Goal: Find specific page/section: Find specific page/section

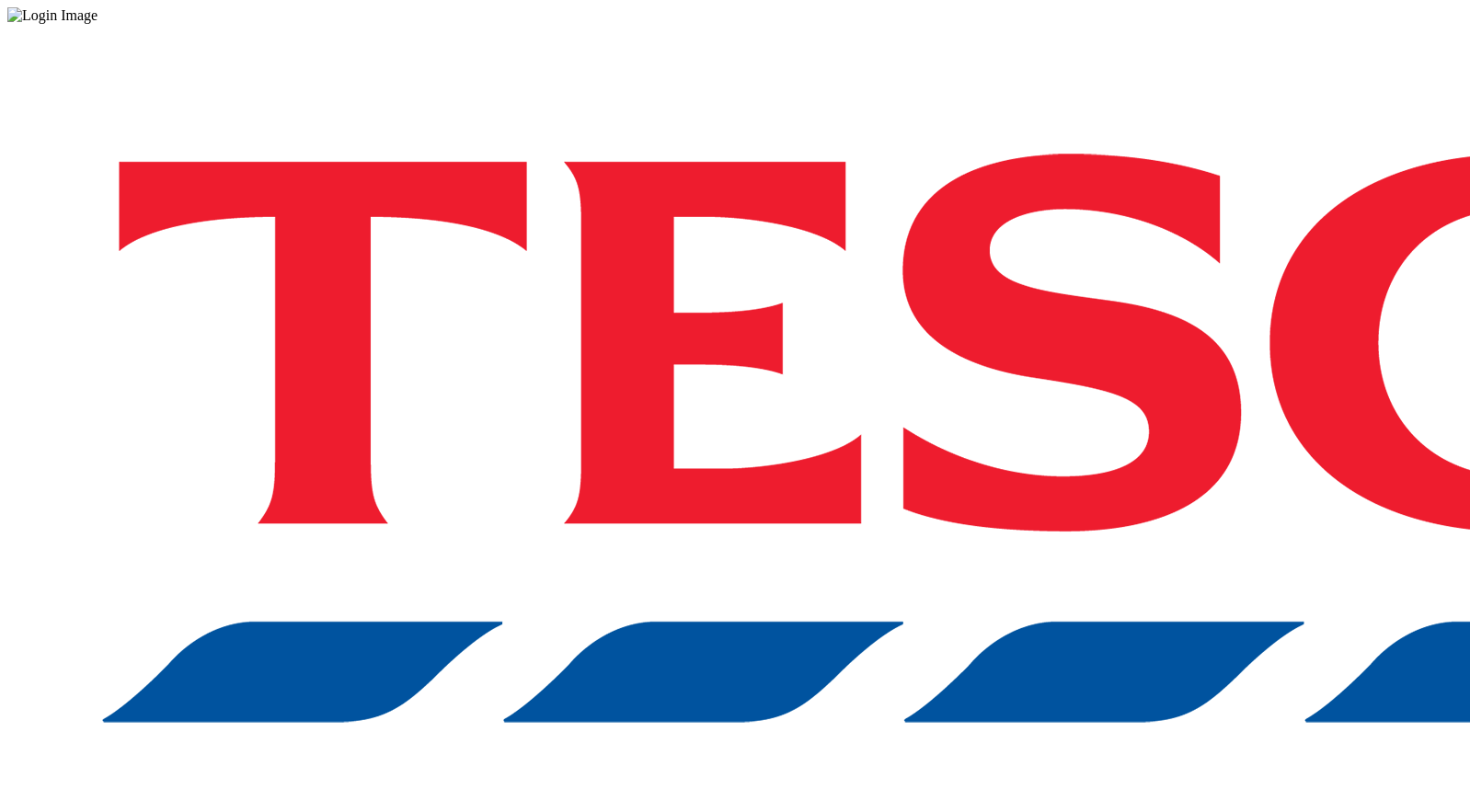
click at [1128, 431] on div "Log in to the Spectra’s dashboard using Tesco’s credentials. If you don’t have …" at bounding box center [735, 481] width 1455 height 915
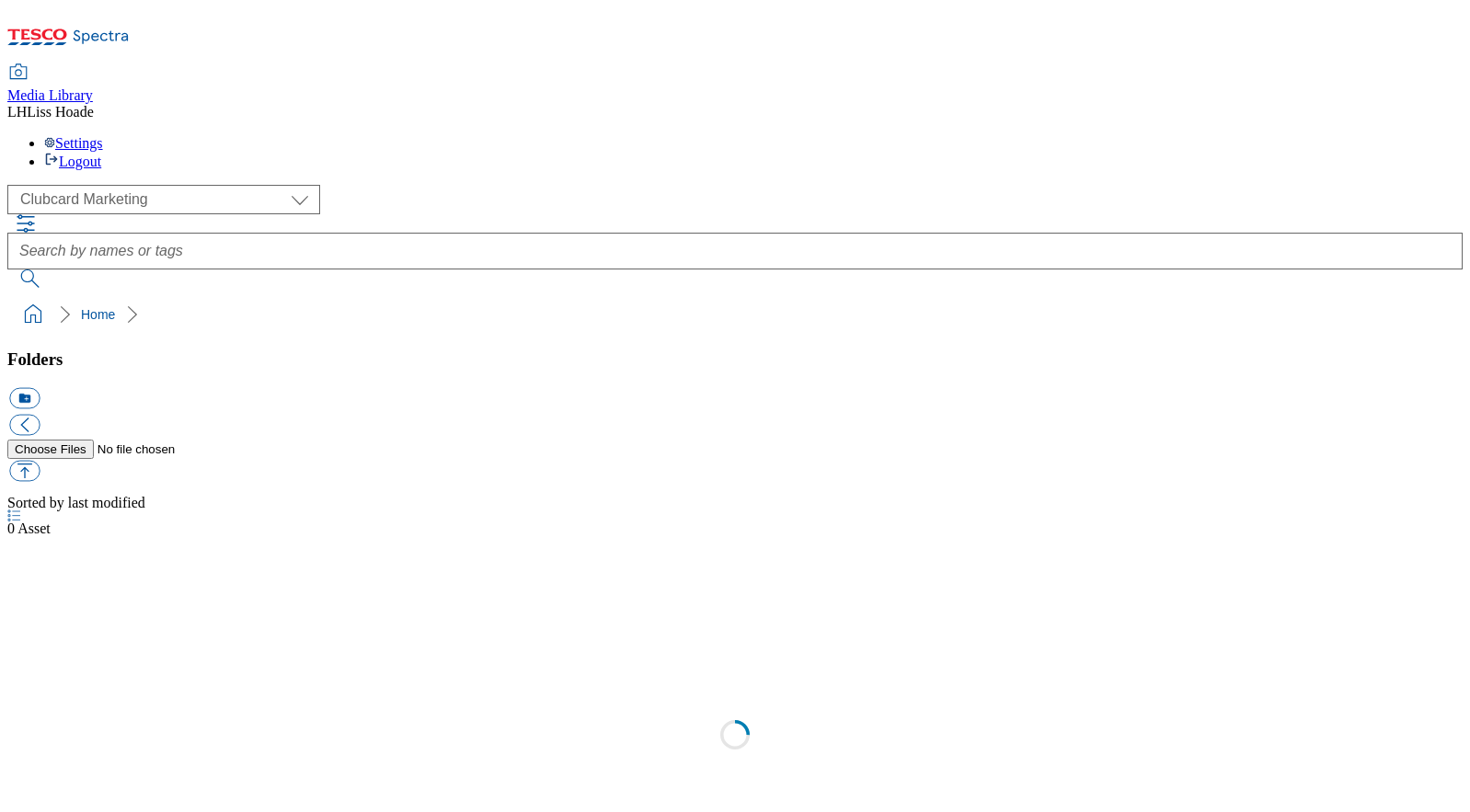
scroll to position [1, 0]
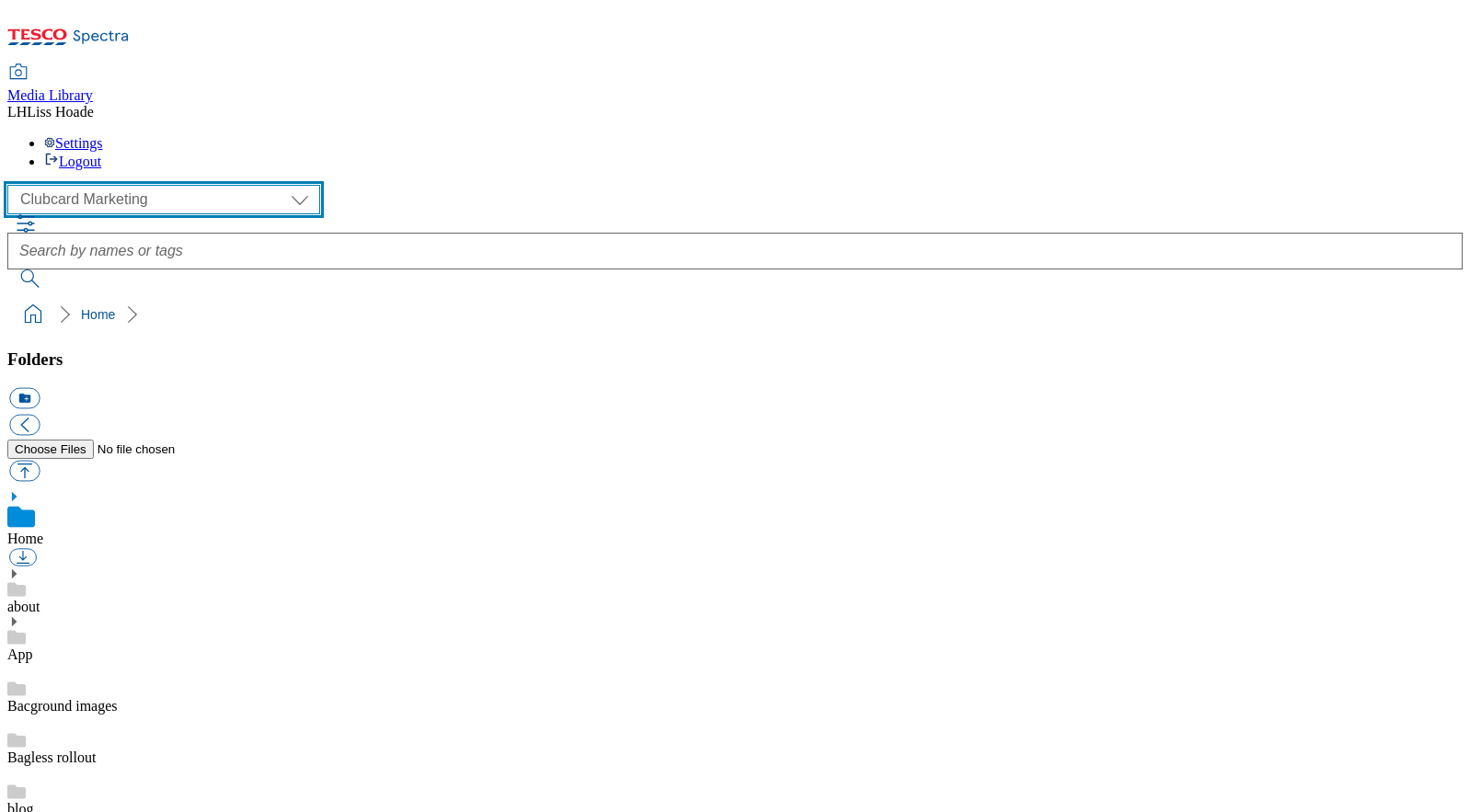
click at [178, 185] on select "Clubcard Marketing Dotcom [GEOGRAPHIC_DATA] GHS Marketing [GEOGRAPHIC_DATA] GHS…" at bounding box center [164, 199] width 313 height 29
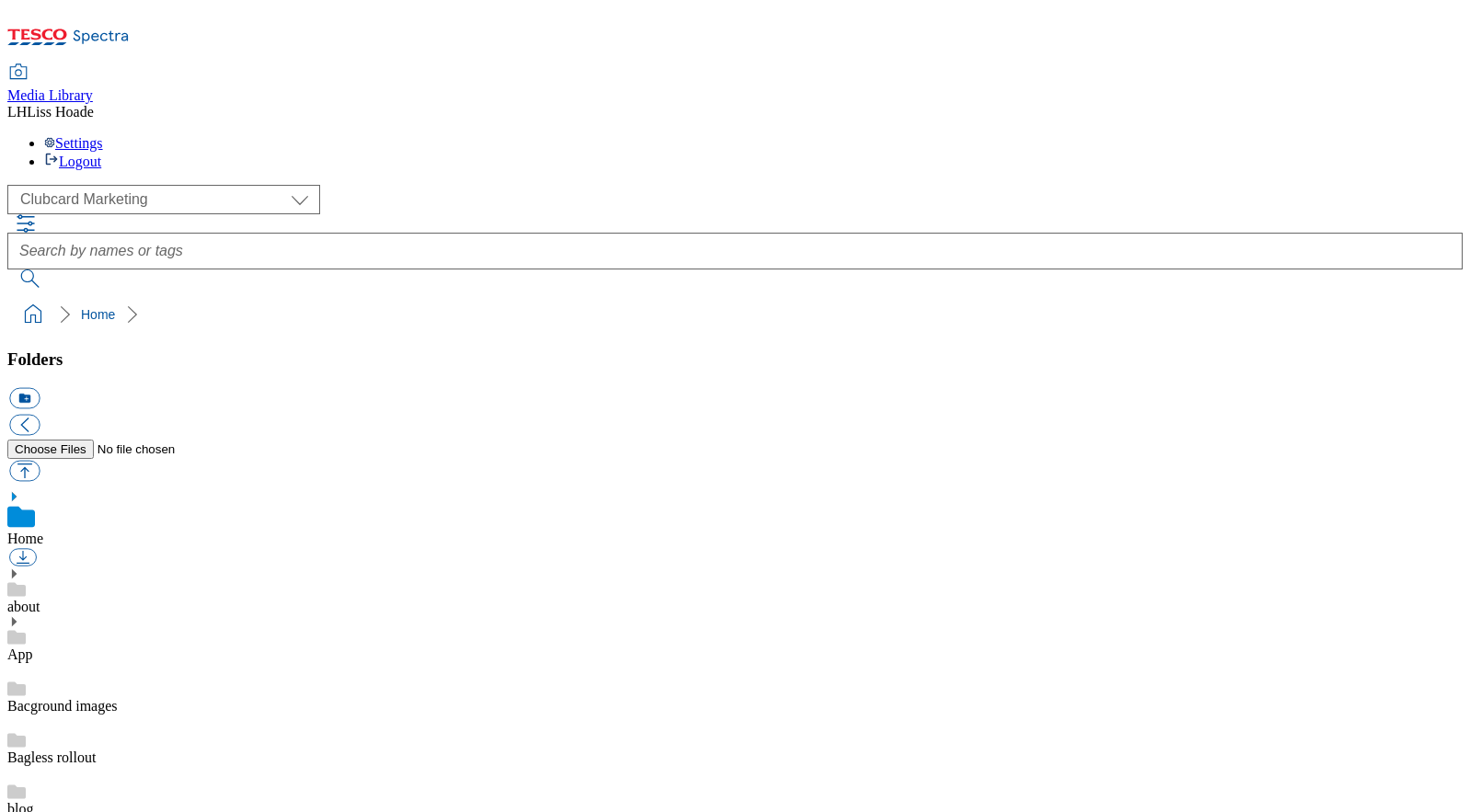
click at [345, 185] on div "( optional ) Clubcard Marketing Dotcom [GEOGRAPHIC_DATA] GHS Marketing [GEOGRAP…" at bounding box center [735, 199] width 1455 height 29
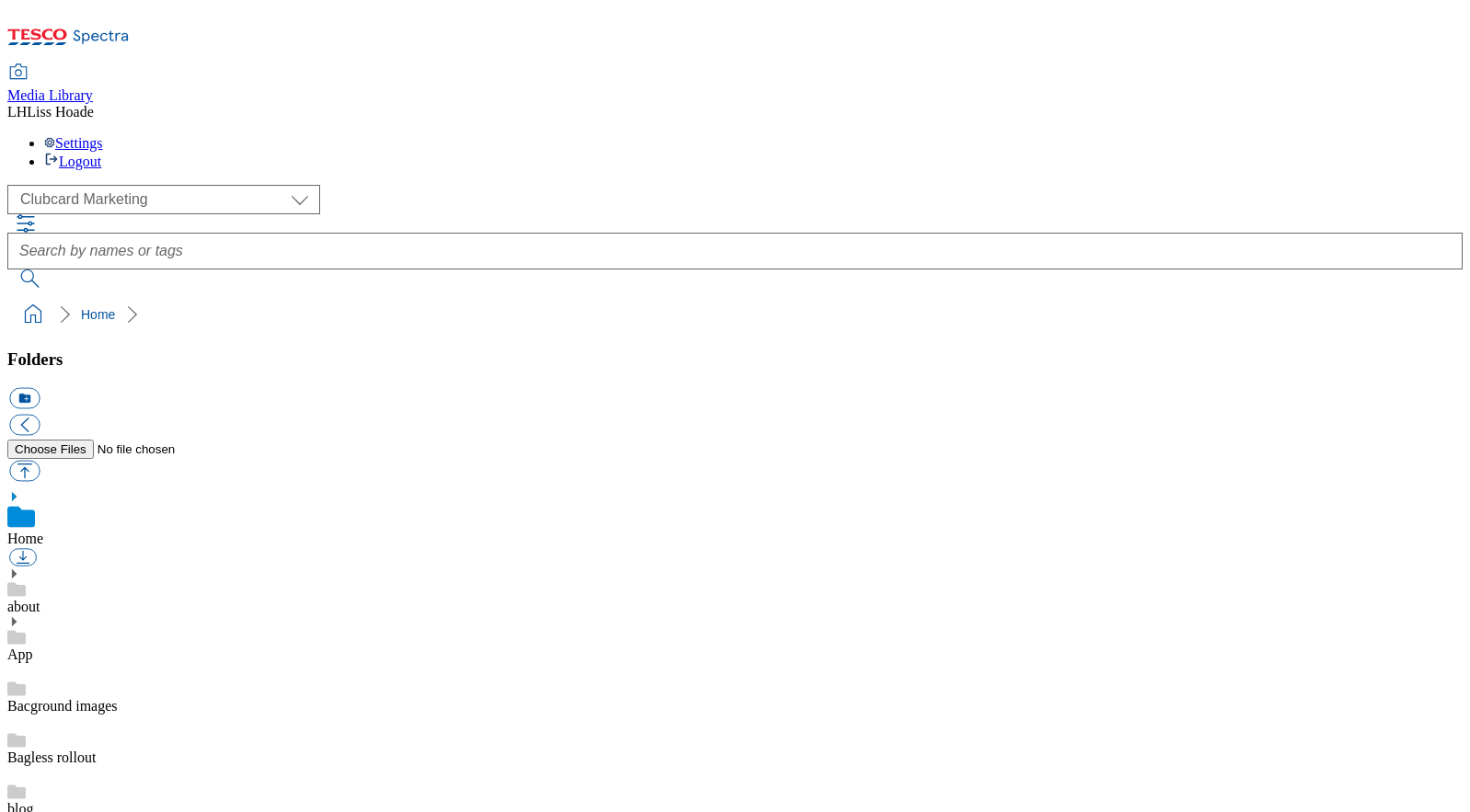
scroll to position [522, 0]
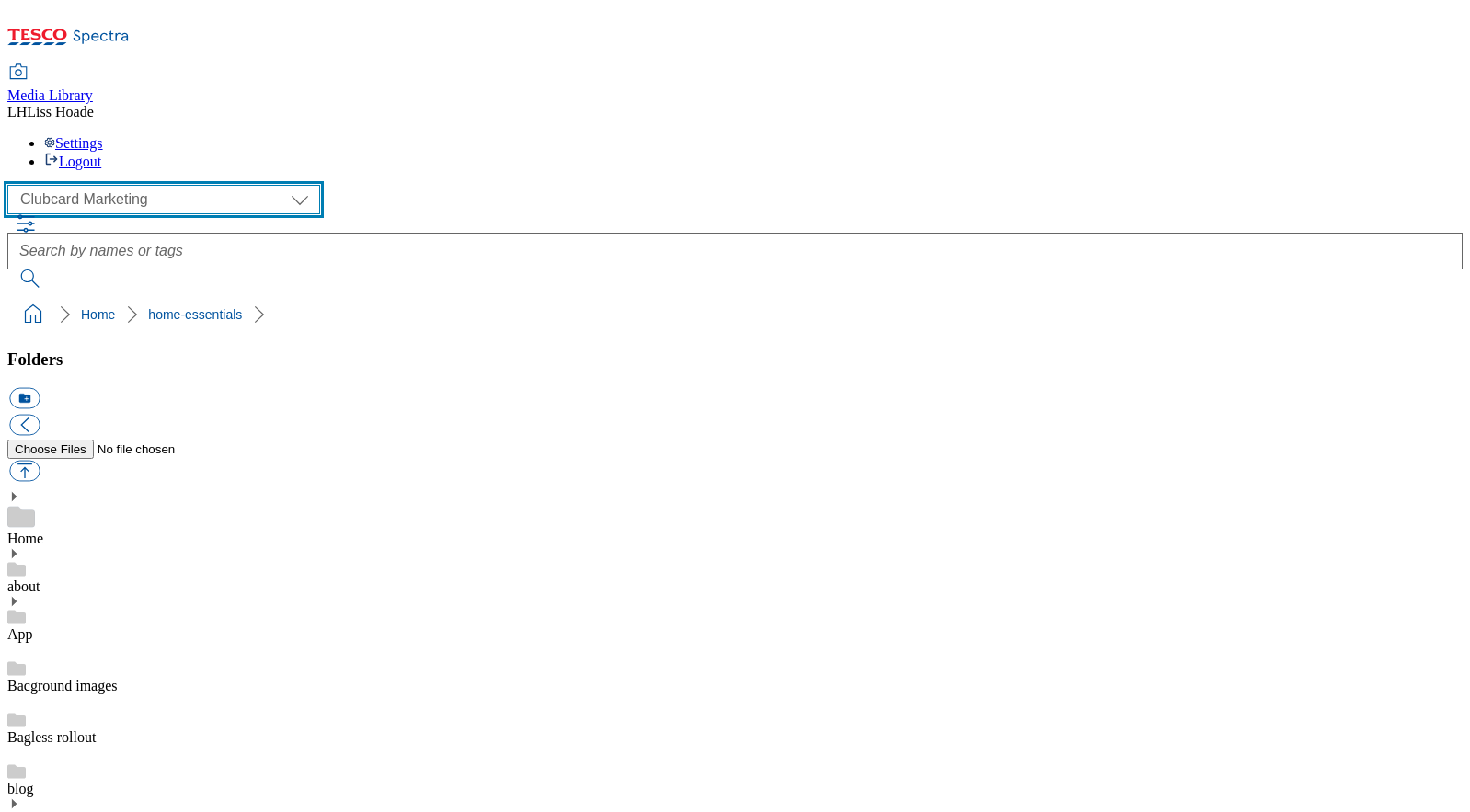
click at [155, 185] on select "Clubcard Marketing Dotcom [GEOGRAPHIC_DATA] GHS Marketing [GEOGRAPHIC_DATA] GHS…" at bounding box center [164, 199] width 313 height 29
select select "flare-homepage"
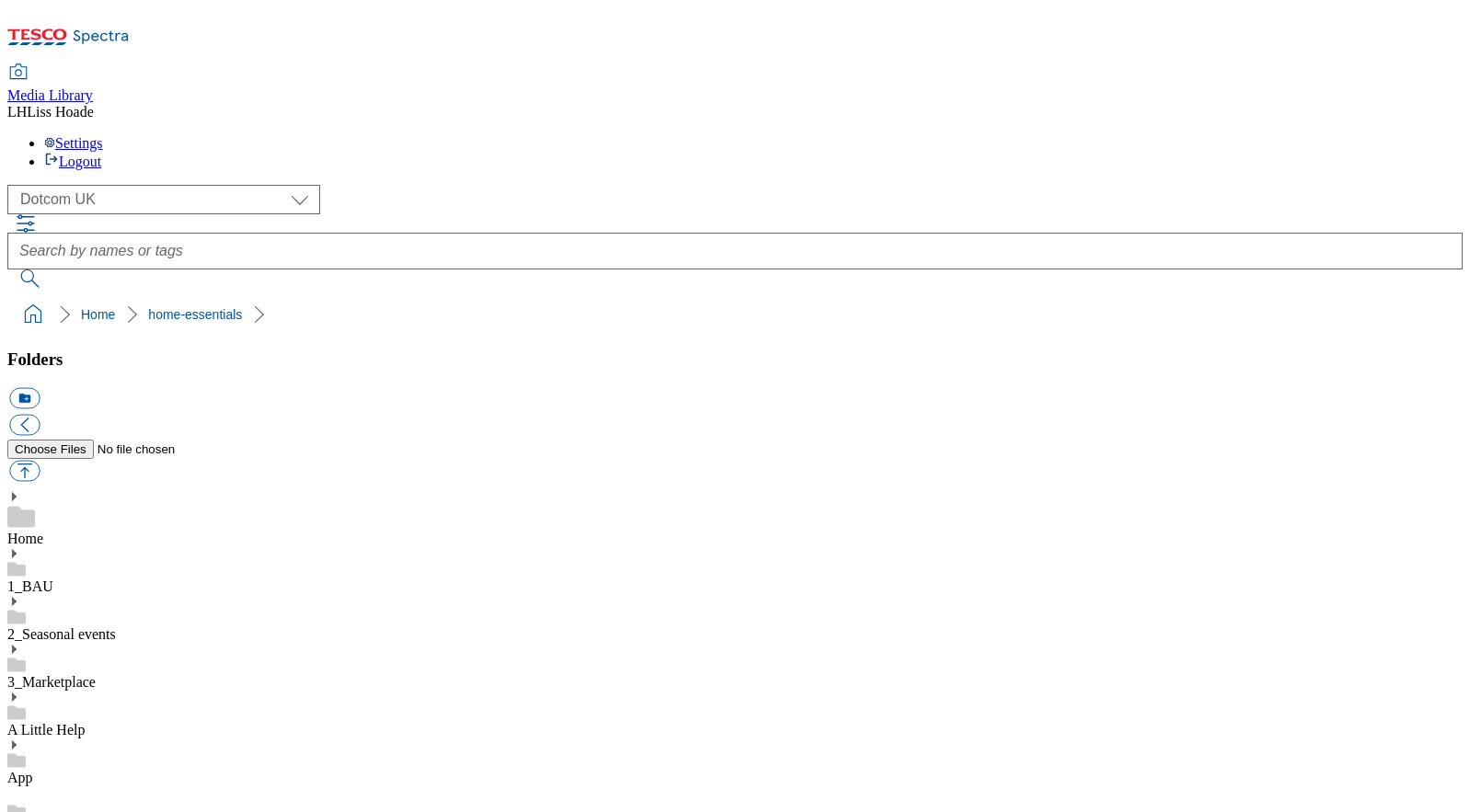
click at [17, 549] on use at bounding box center [14, 553] width 5 height 9
click at [44, 729] on link "Logos" at bounding box center [26, 737] width 37 height 16
click at [75, 678] on link "Home Page" at bounding box center [42, 686] width 68 height 16
